Goal: Check status: Verify the current state of an ongoing process or item

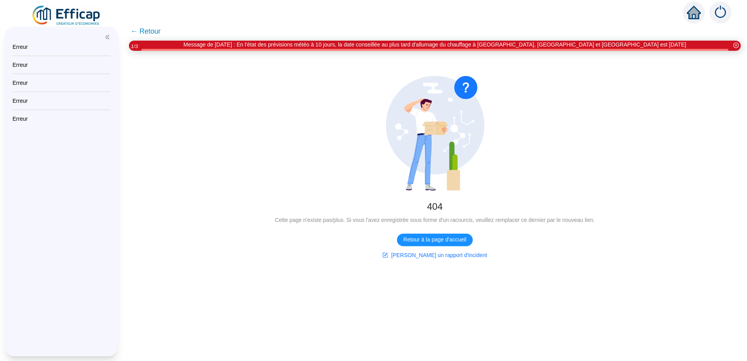
click at [151, 31] on span "← Retour" at bounding box center [145, 31] width 30 height 11
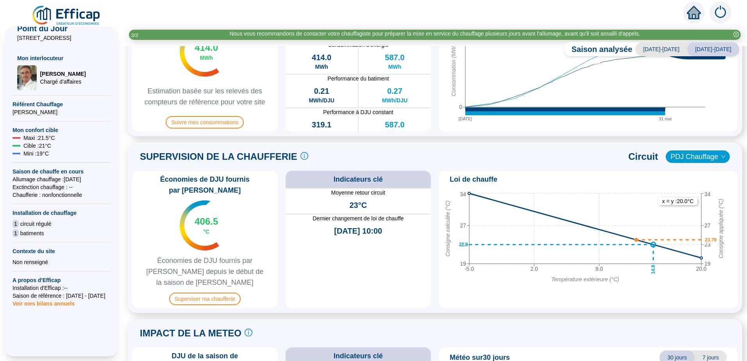
scroll to position [313, 0]
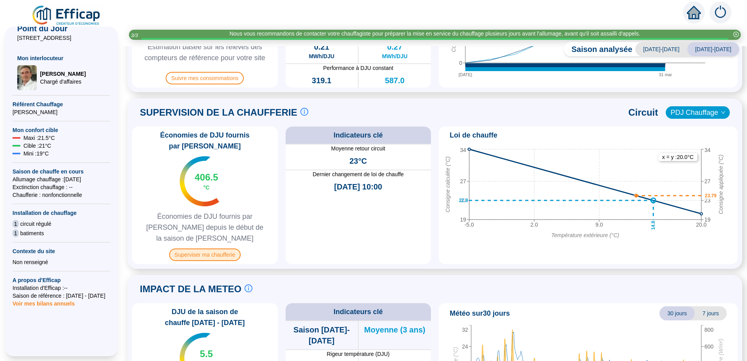
click at [216, 248] on span "Superviser ma chaufferie" at bounding box center [204, 254] width 71 height 13
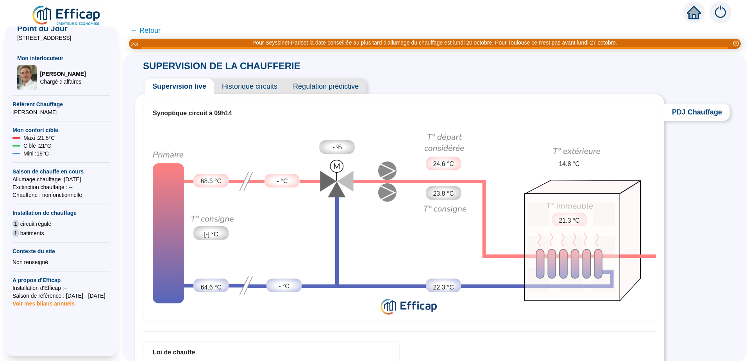
click at [255, 84] on span "Historique circuits" at bounding box center [249, 87] width 71 height 16
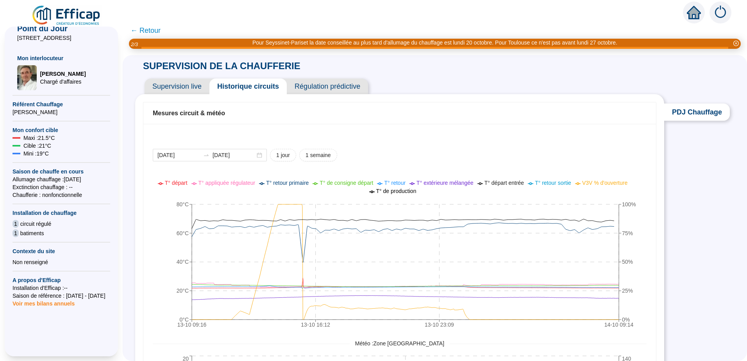
click at [182, 83] on span "Supervision live" at bounding box center [177, 87] width 65 height 16
